Goal: Information Seeking & Learning: Learn about a topic

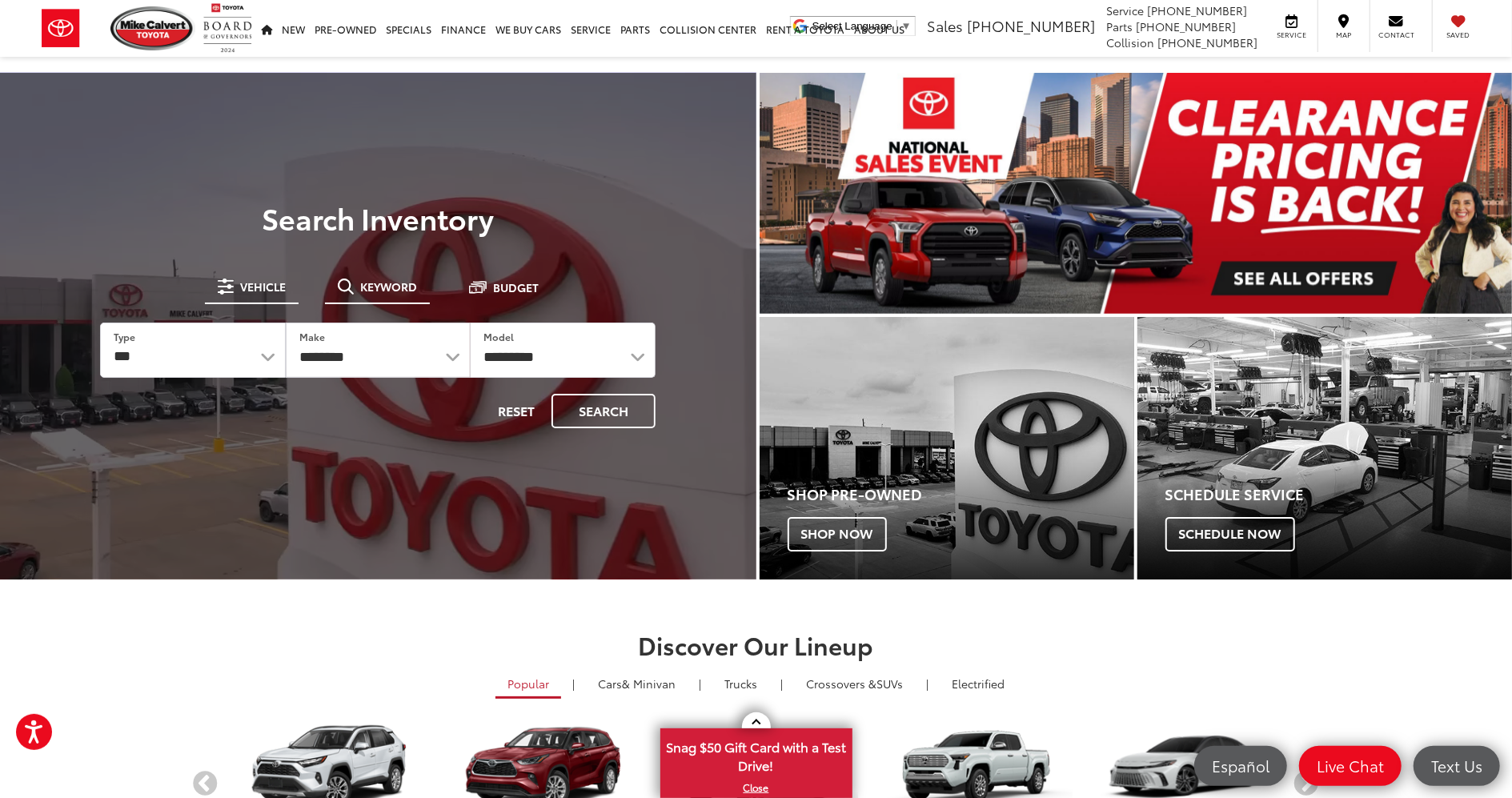
click at [381, 283] on span "Keyword" at bounding box center [388, 286] width 57 height 11
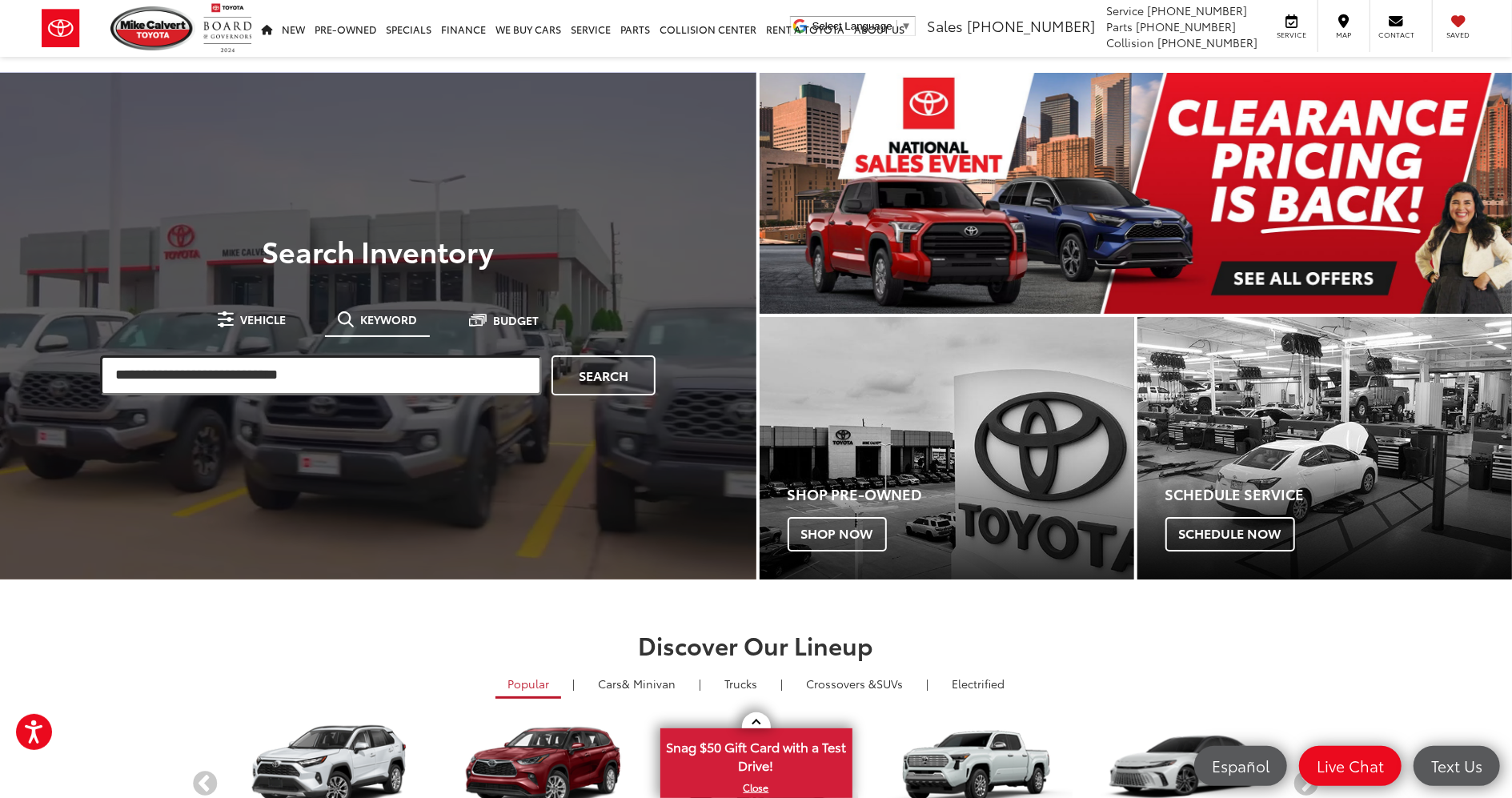
click at [312, 382] on input "search" at bounding box center [321, 374] width 442 height 40
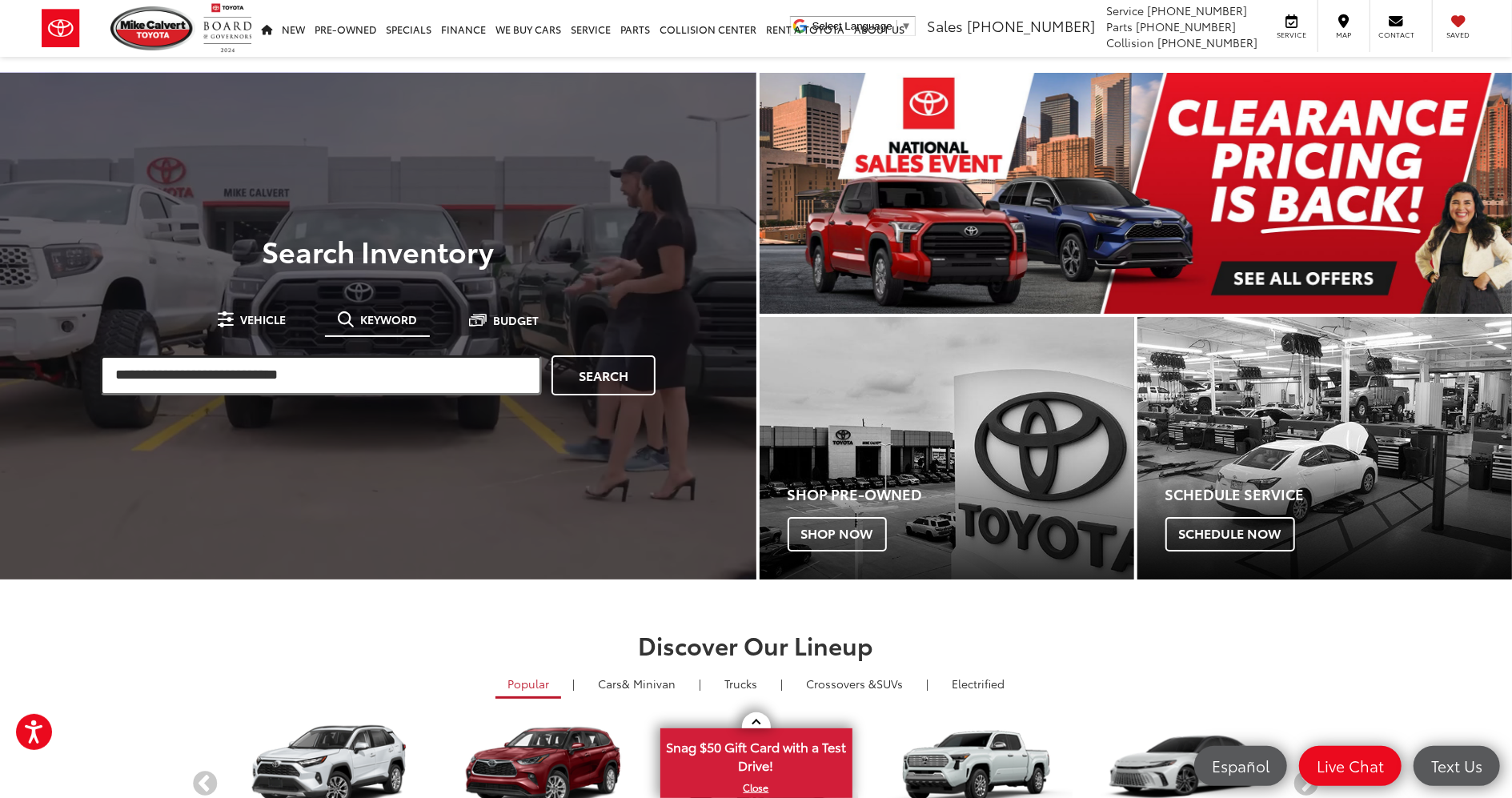
click at [193, 387] on input "search" at bounding box center [321, 374] width 442 height 40
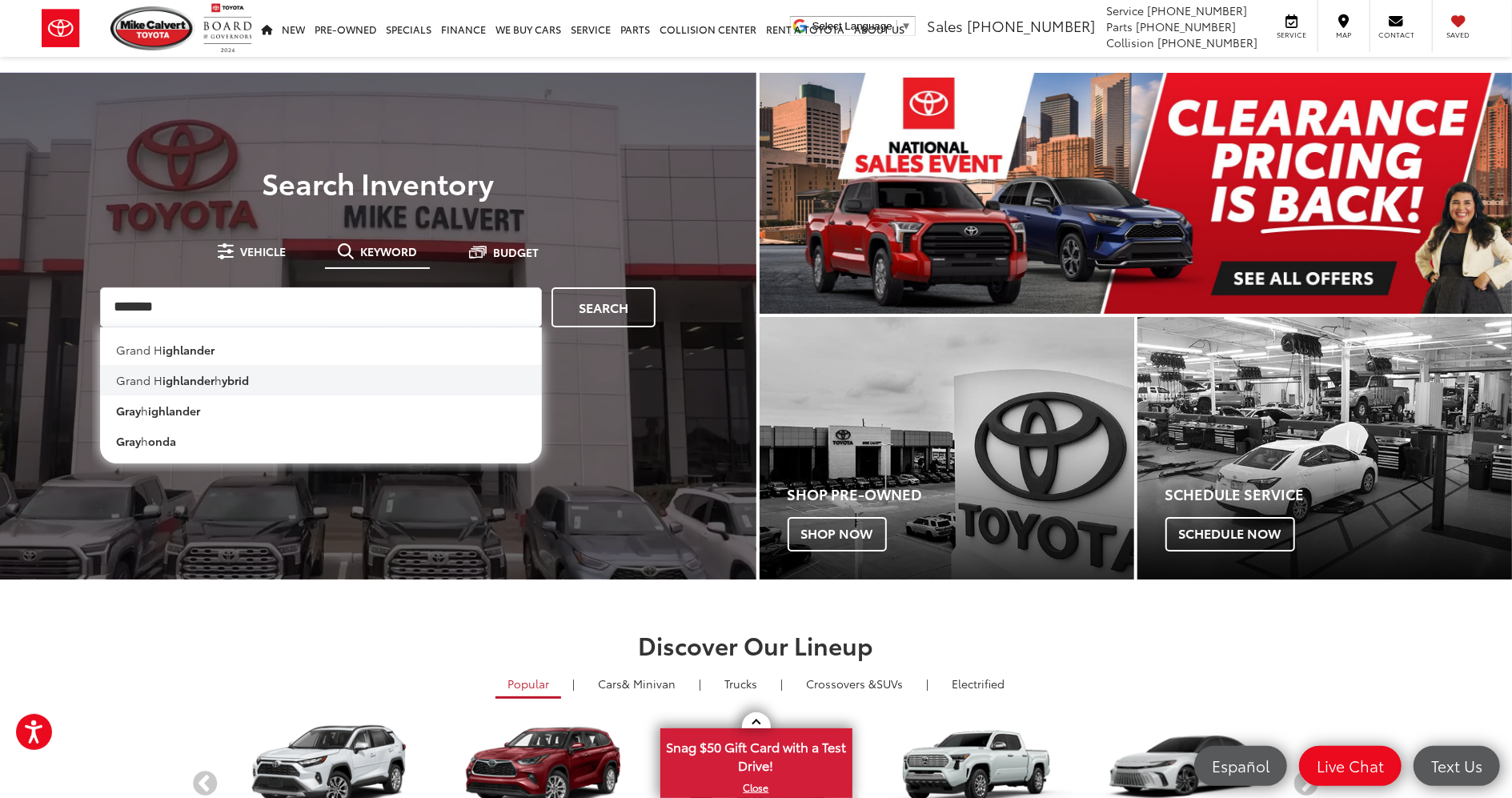
click at [219, 386] on li "grand h ighlander h ybrid" at bounding box center [321, 380] width 442 height 31
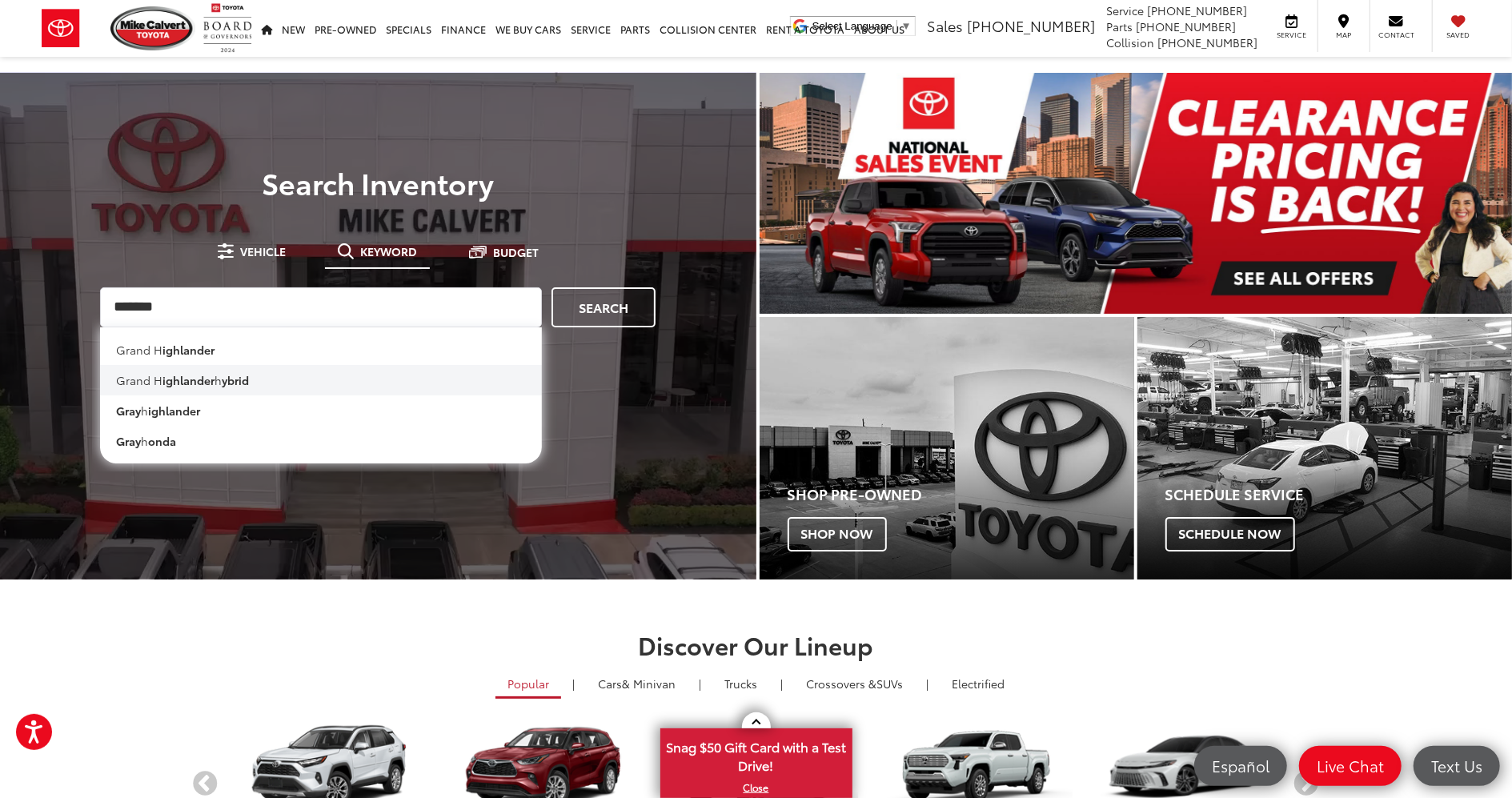
type input "**********"
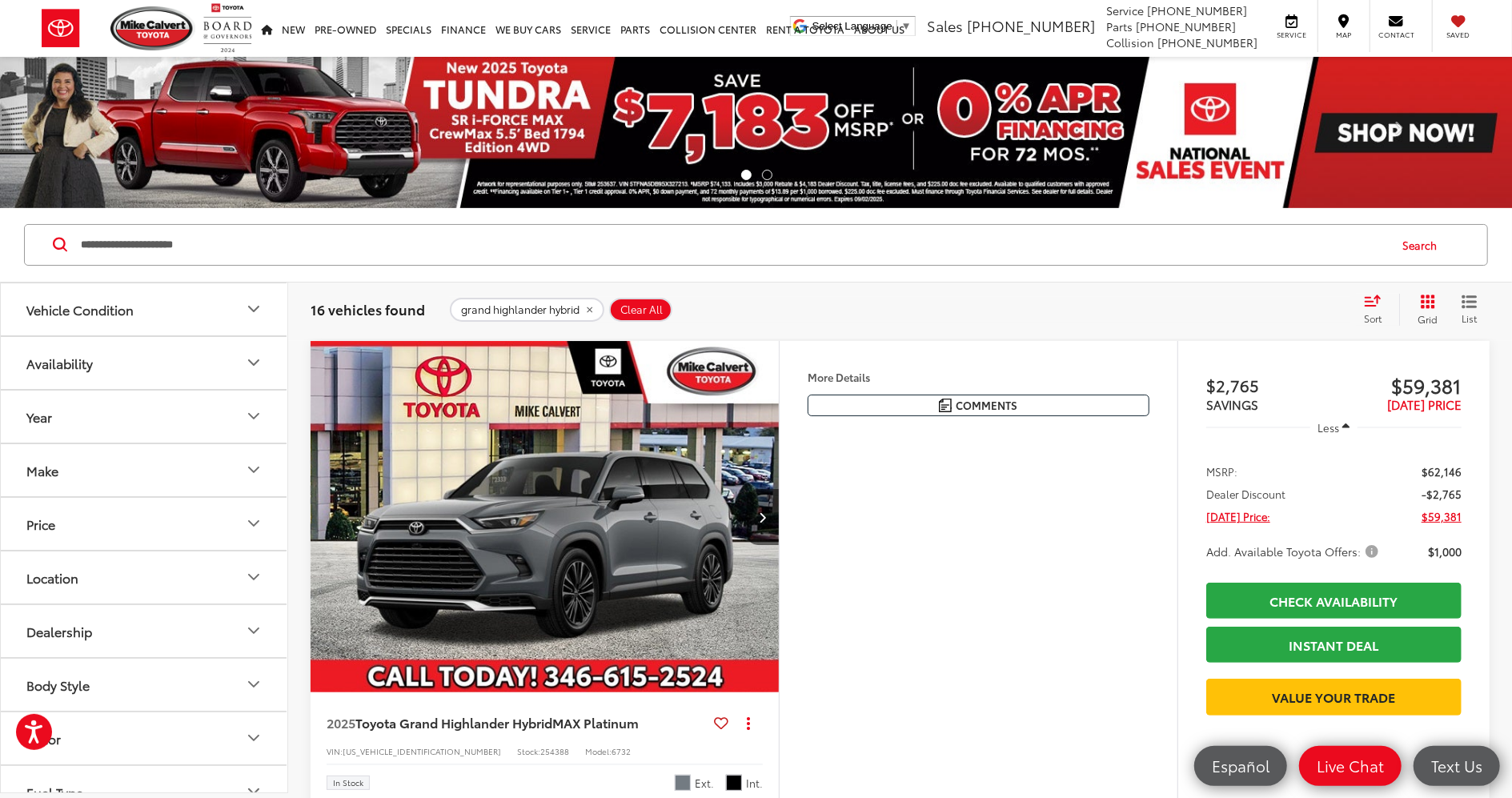
click at [1424, 308] on icon "Grid View" at bounding box center [1428, 302] width 15 height 15
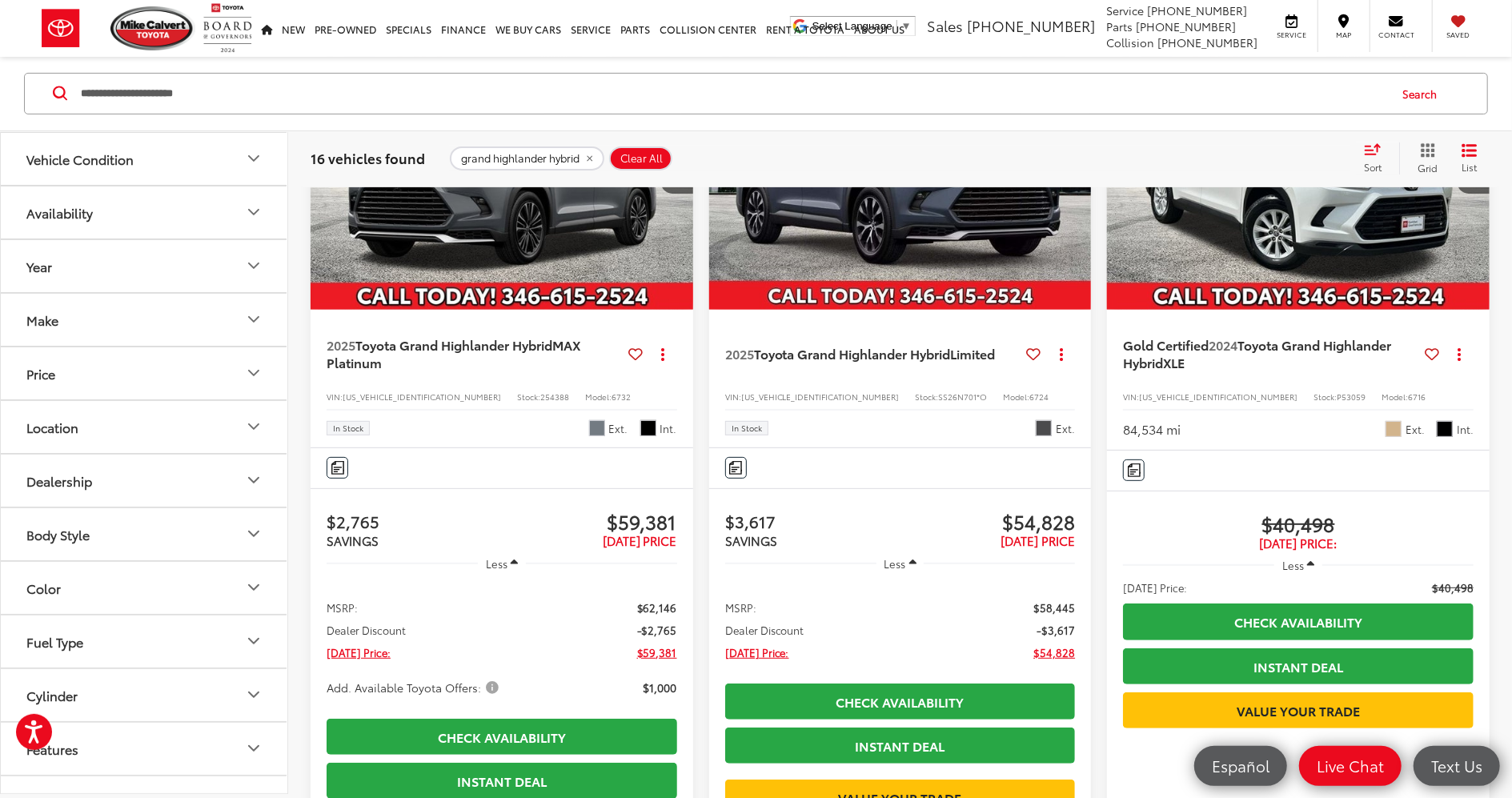
scroll to position [320, 0]
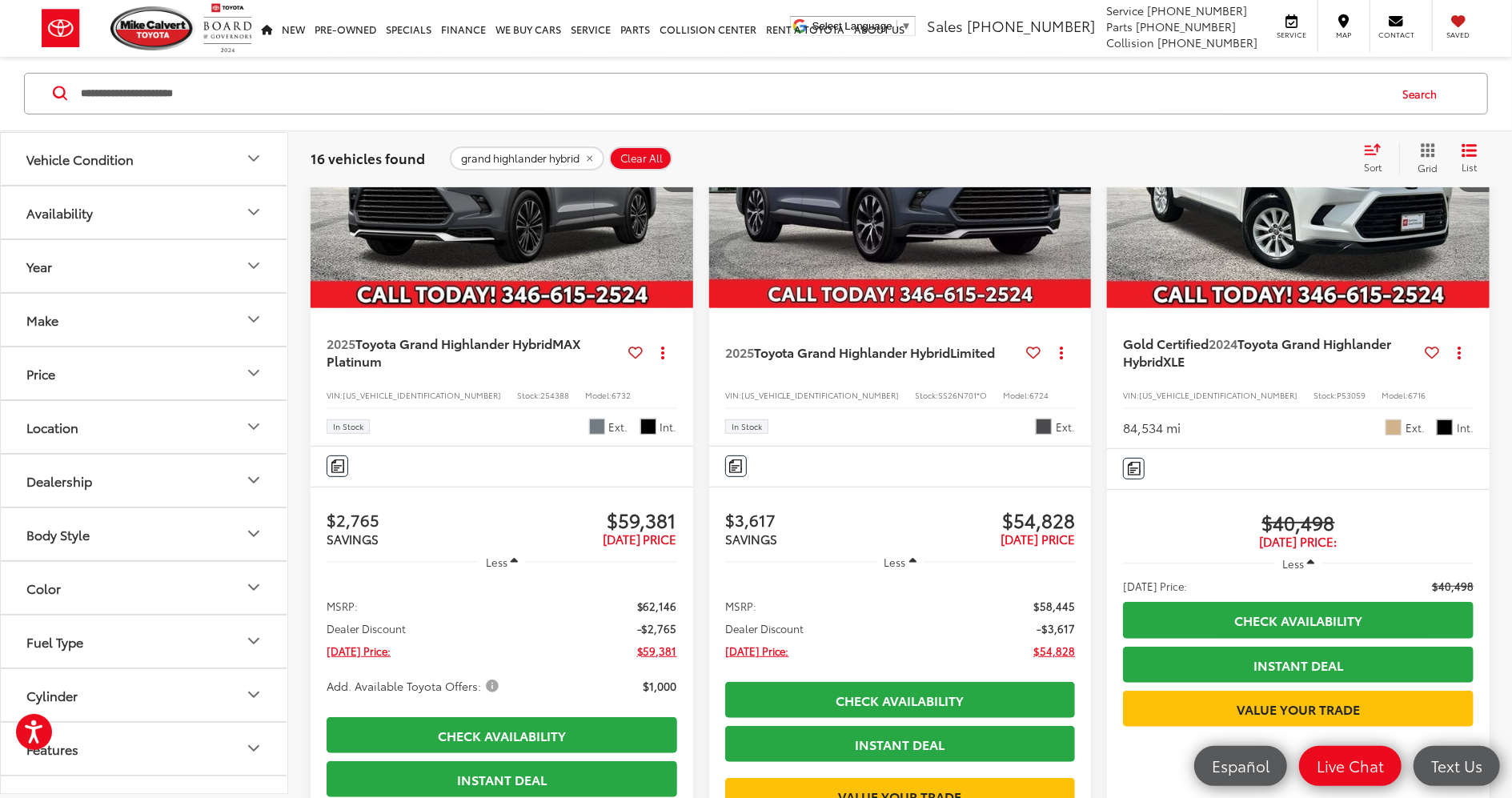
click at [540, 396] on span "254388" at bounding box center [554, 395] width 29 height 12
copy span "254388"
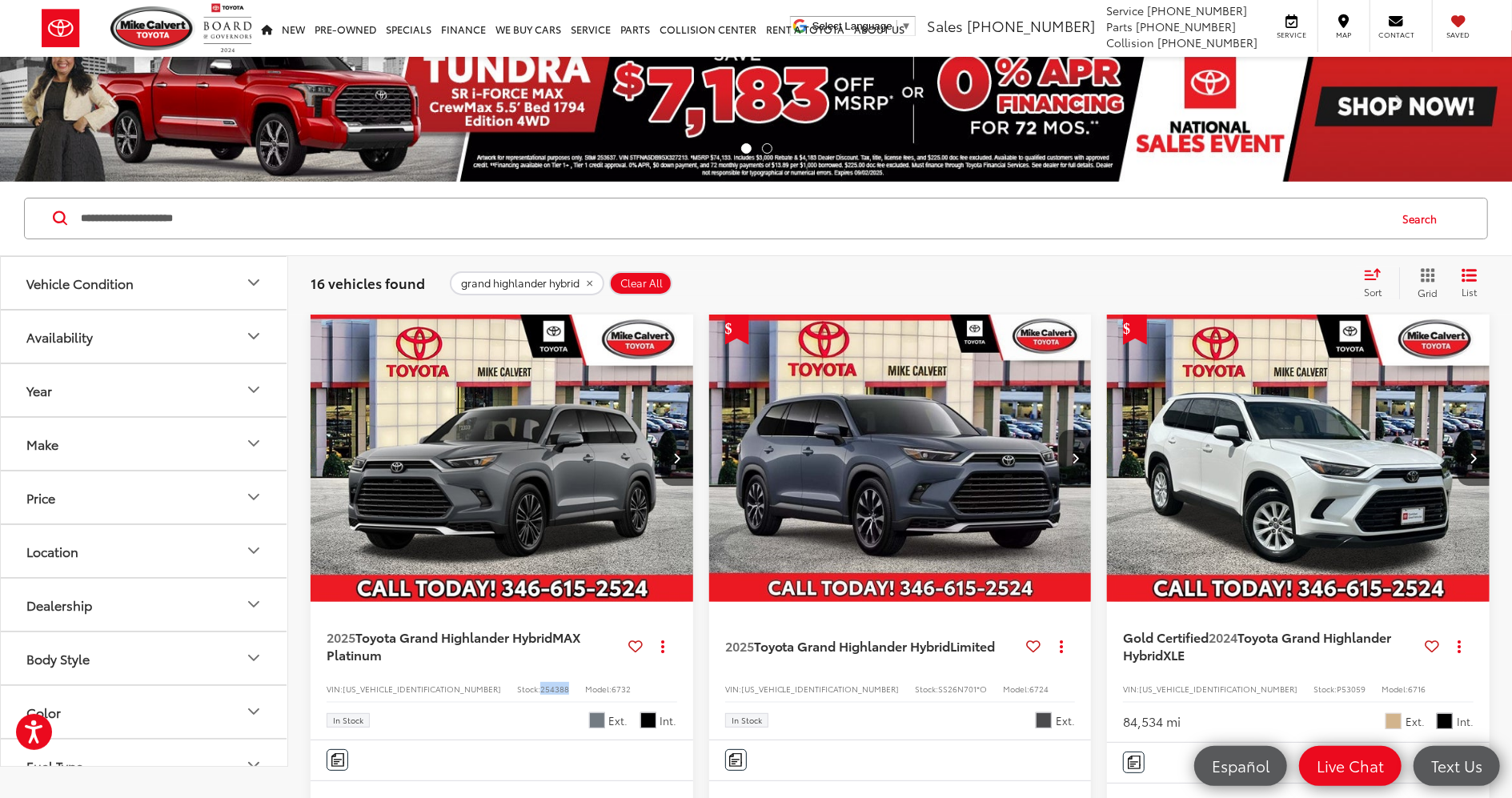
scroll to position [0, 0]
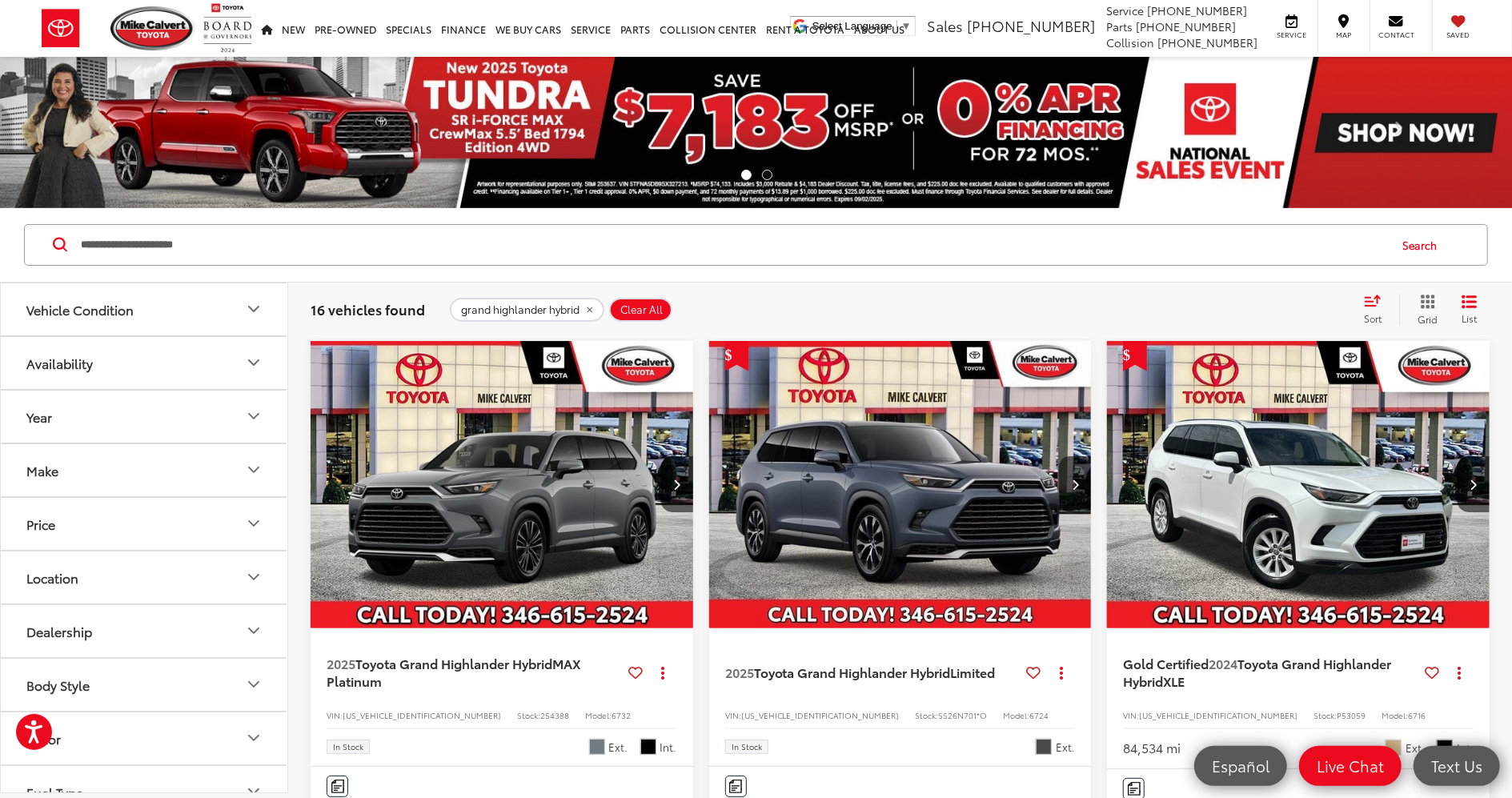
click at [1166, 290] on div "16 vehicles found grand highlander hybrid Clear All + 0 test Sort Relevance: Pr…" at bounding box center [900, 310] width 1224 height 57
click at [735, 301] on div "grand highlander hybrid Clear All + 0" at bounding box center [899, 310] width 900 height 24
